Goal: Transaction & Acquisition: Obtain resource

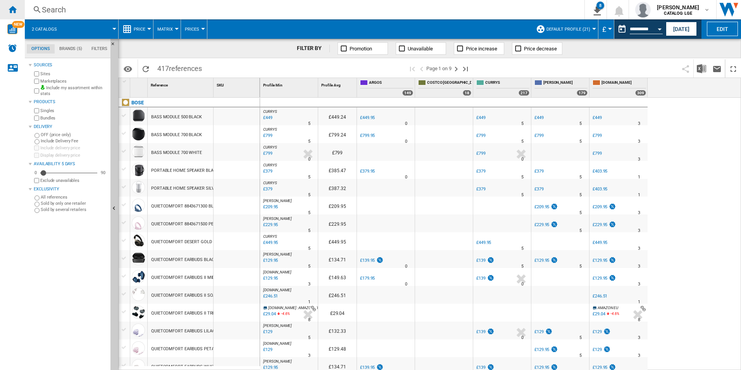
click at [17, 12] on div "Home" at bounding box center [12, 9] width 25 height 19
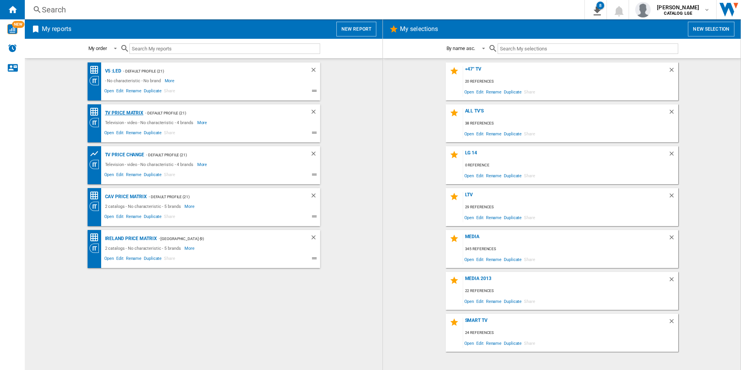
click at [129, 112] on div "TV price matrix" at bounding box center [123, 113] width 41 height 10
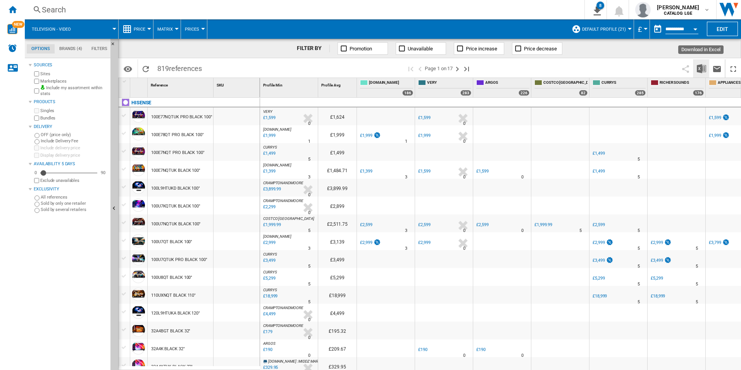
click at [704, 66] on img "Download in Excel" at bounding box center [701, 68] width 9 height 9
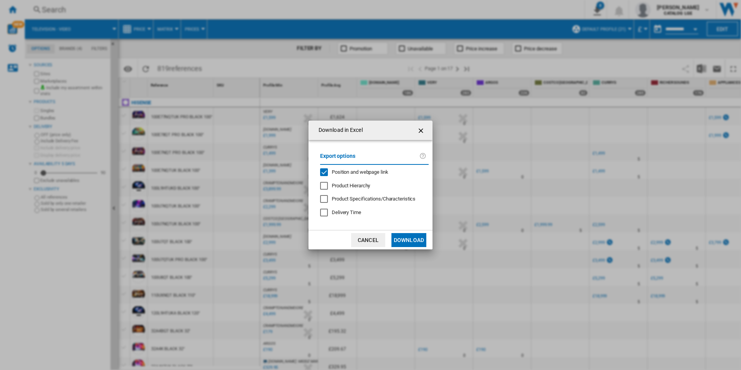
click at [327, 171] on div "Position and webpage link" at bounding box center [324, 172] width 8 height 8
click at [417, 236] on button "Download" at bounding box center [408, 240] width 35 height 14
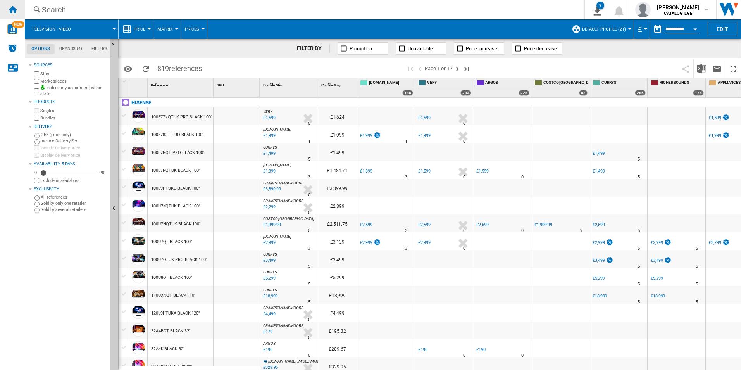
click at [18, 9] on div "Home" at bounding box center [12, 9] width 25 height 19
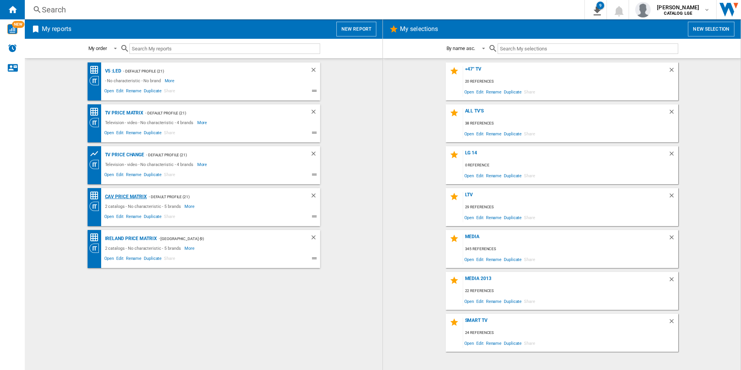
click at [138, 195] on div "CAV price matrix" at bounding box center [125, 197] width 44 height 10
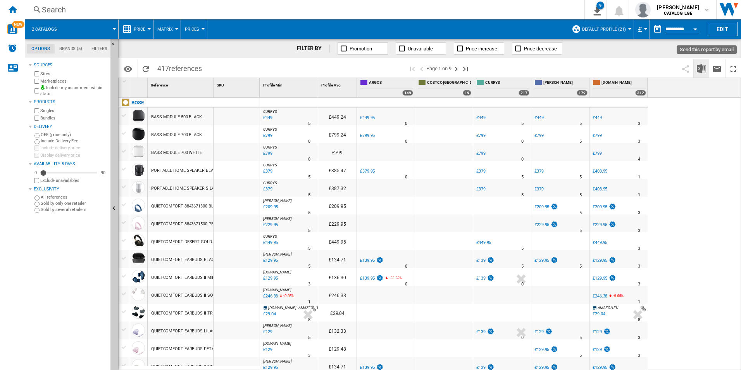
click at [705, 70] on img "Download in Excel" at bounding box center [701, 68] width 9 height 9
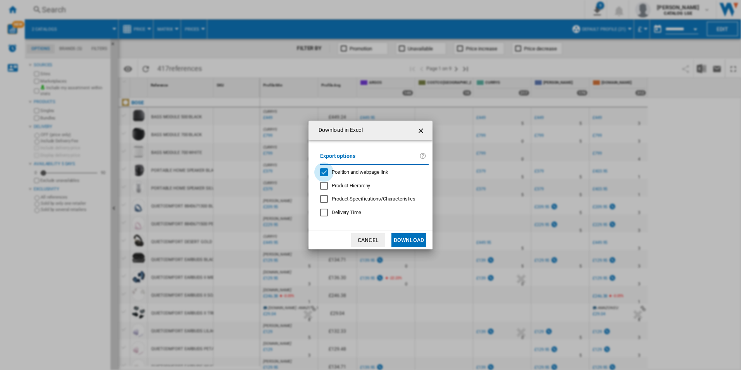
click at [326, 172] on div "Position and webpage link" at bounding box center [324, 172] width 8 height 8
click at [408, 238] on button "Download" at bounding box center [408, 240] width 35 height 14
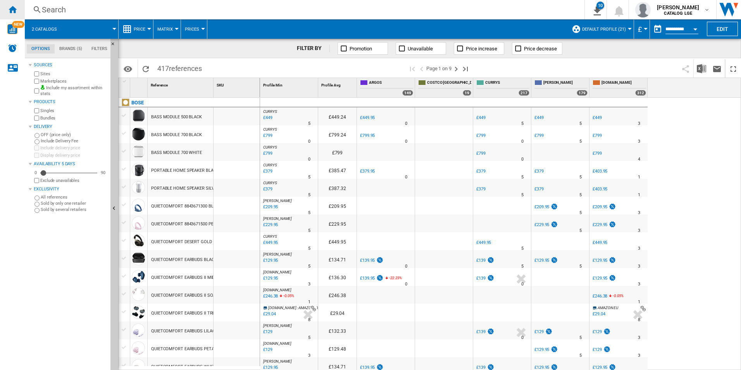
click at [13, 8] on ng-md-icon "Home" at bounding box center [12, 9] width 9 height 9
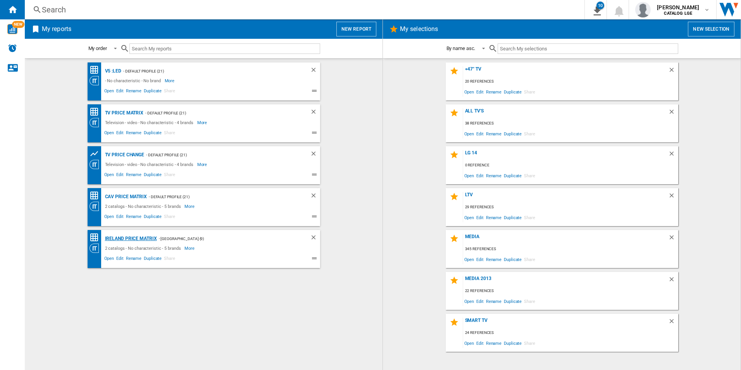
click at [136, 238] on div "Ireland price matrix" at bounding box center [130, 239] width 54 height 10
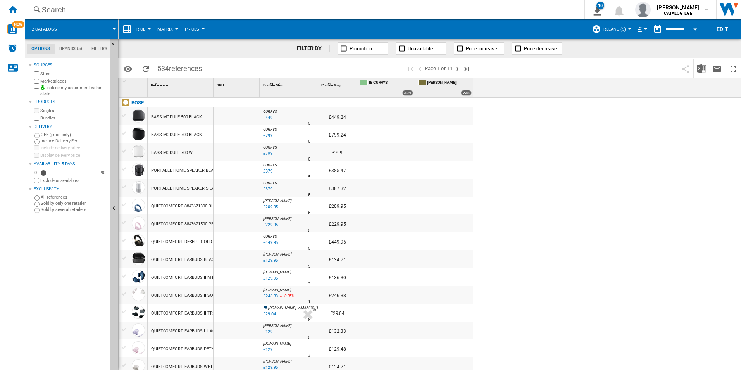
click at [640, 29] on button "£" at bounding box center [642, 28] width 8 height 19
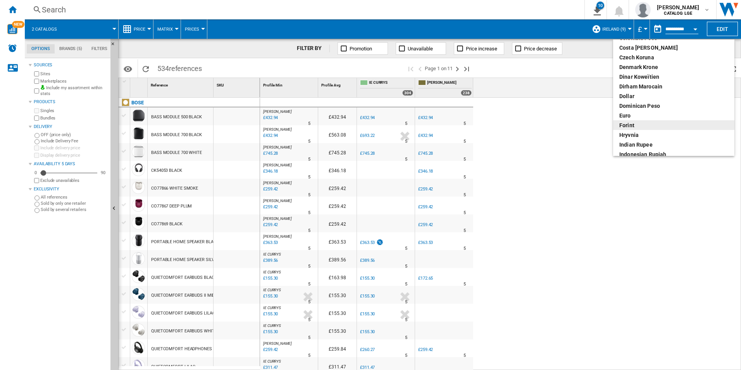
scroll to position [116, 0]
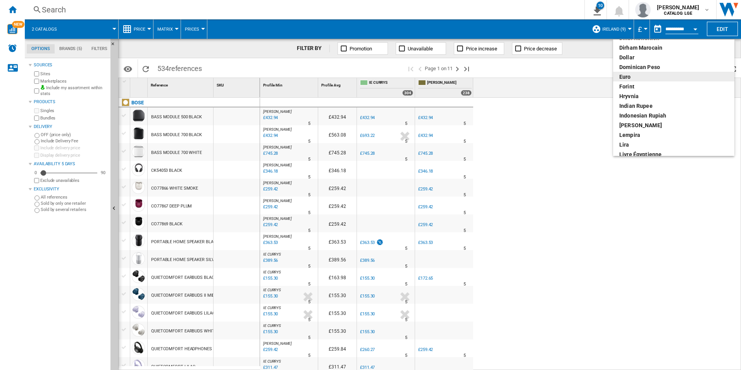
click at [647, 78] on div "euro" at bounding box center [673, 77] width 109 height 8
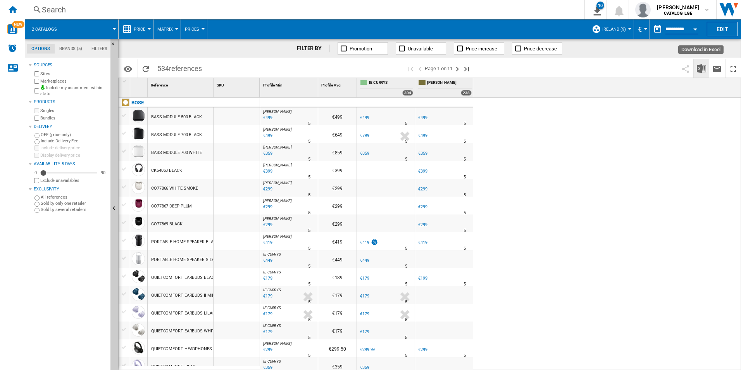
click at [703, 70] on img "Download in Excel" at bounding box center [701, 68] width 9 height 9
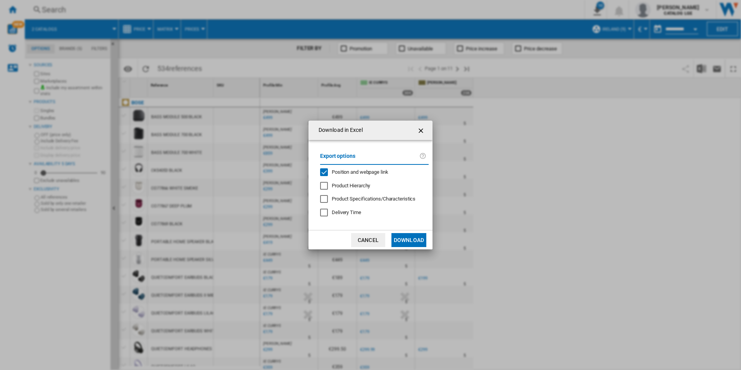
click at [334, 173] on span "Position and webpage link" at bounding box center [360, 172] width 57 height 6
click at [395, 238] on button "Download" at bounding box center [408, 240] width 35 height 14
